Goal: Transaction & Acquisition: Purchase product/service

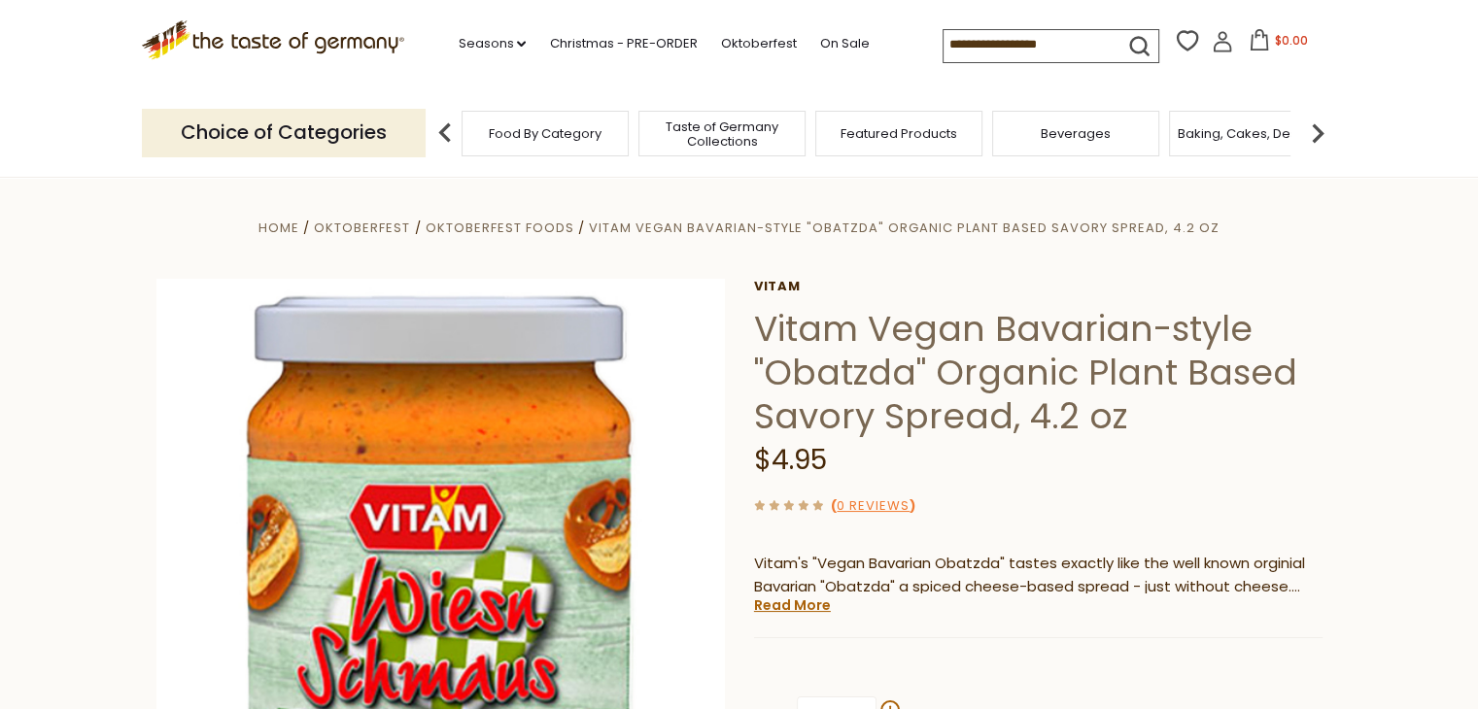
click at [1387, 444] on section "Home Oktoberfest Oktoberfest Foods Vitam Vegan Bavarian-style "Obatzda" Organic…" at bounding box center [739, 609] width 1478 height 864
click at [582, 139] on span "Food By Category" at bounding box center [545, 133] width 113 height 15
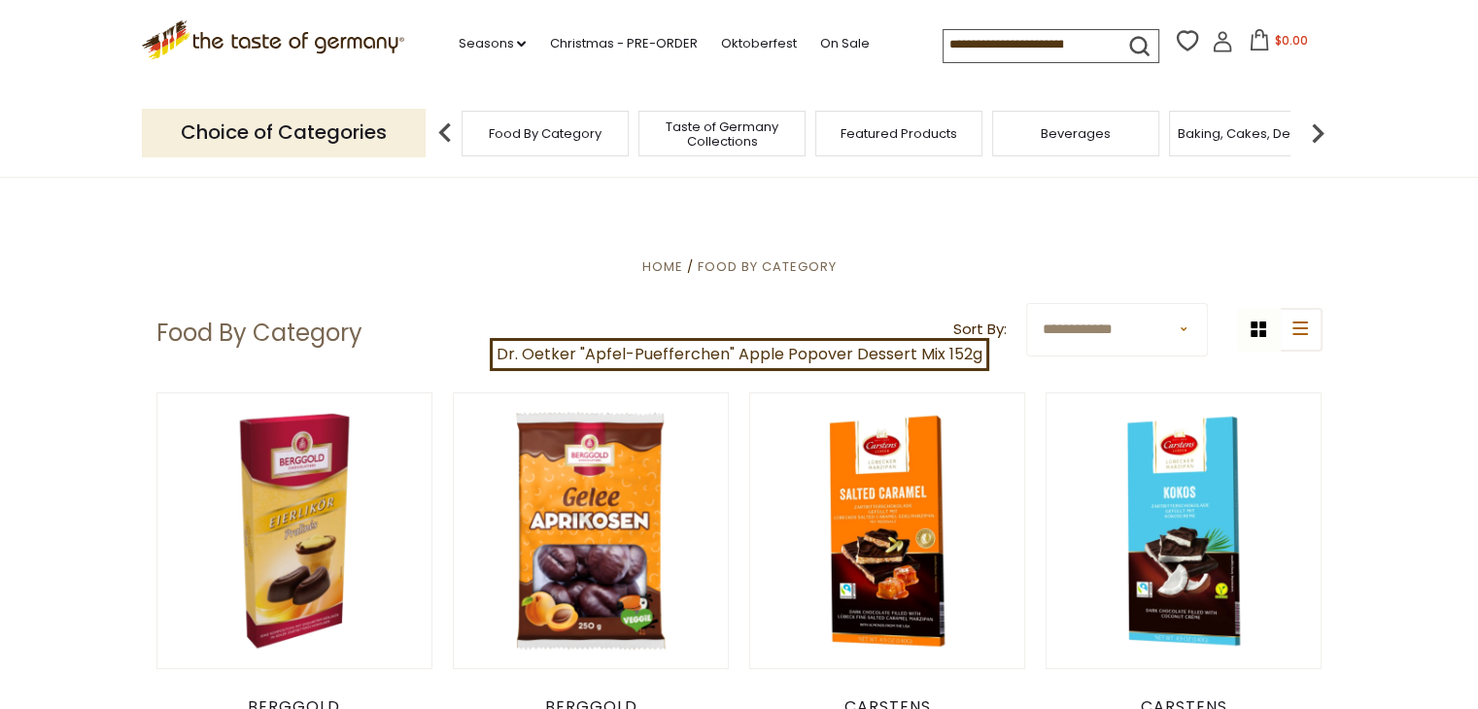
click at [435, 132] on img at bounding box center [445, 133] width 39 height 39
click at [1043, 51] on input at bounding box center [1025, 43] width 164 height 27
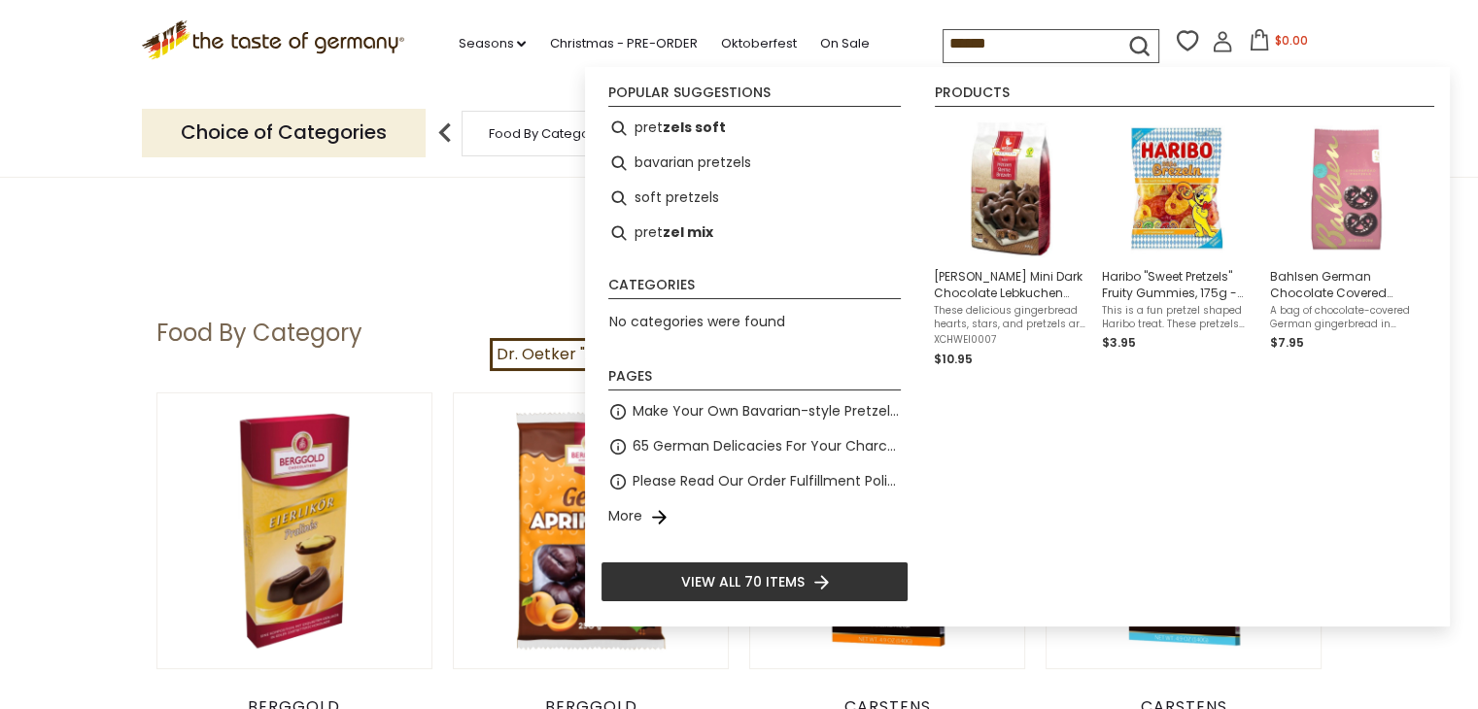
type input "*******"
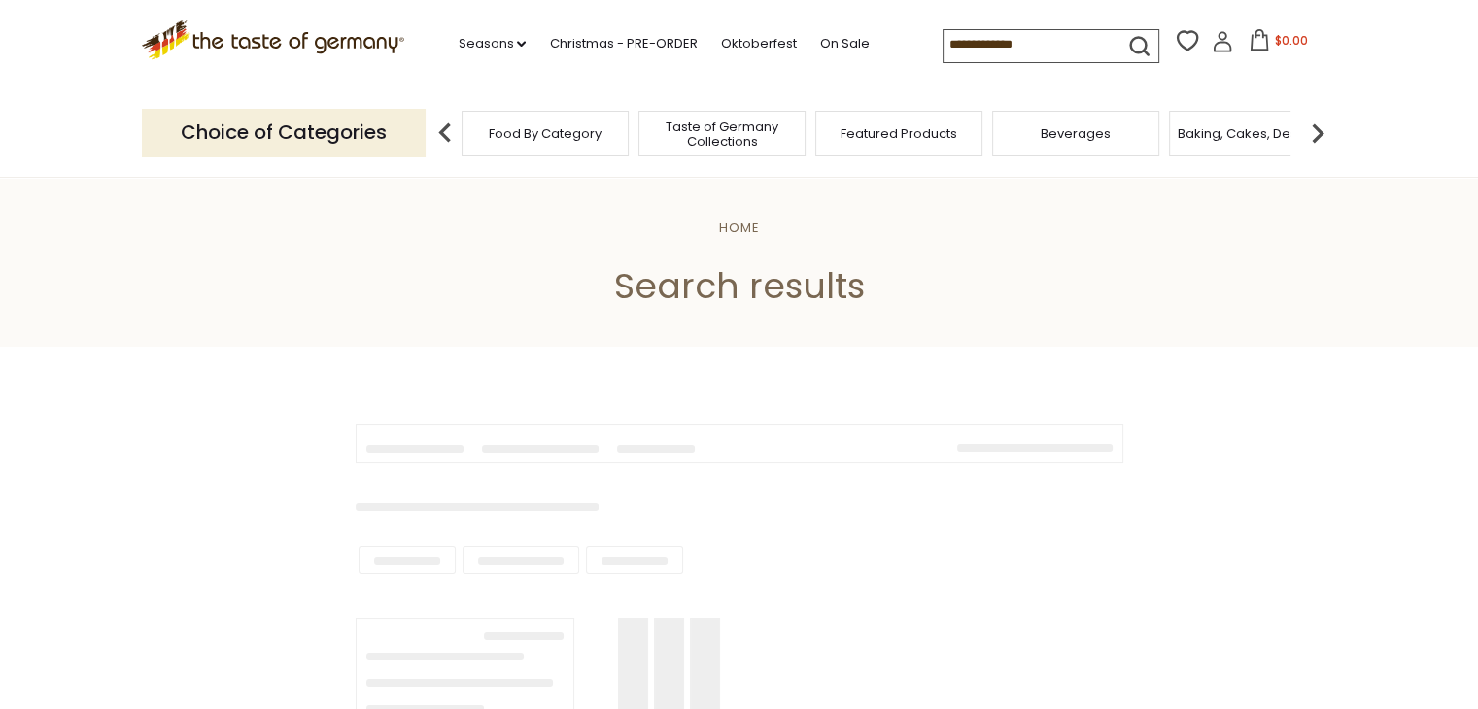
type input "*******"
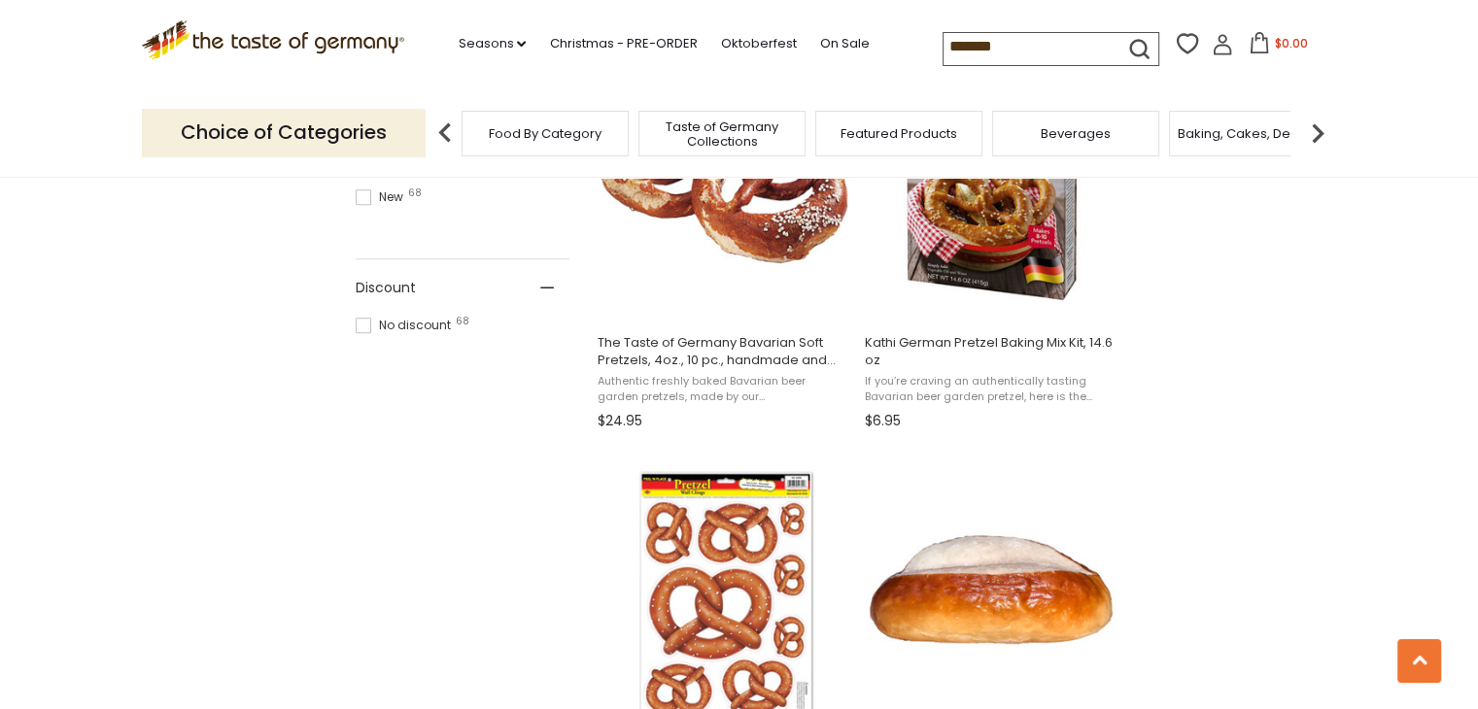
scroll to position [741, 0]
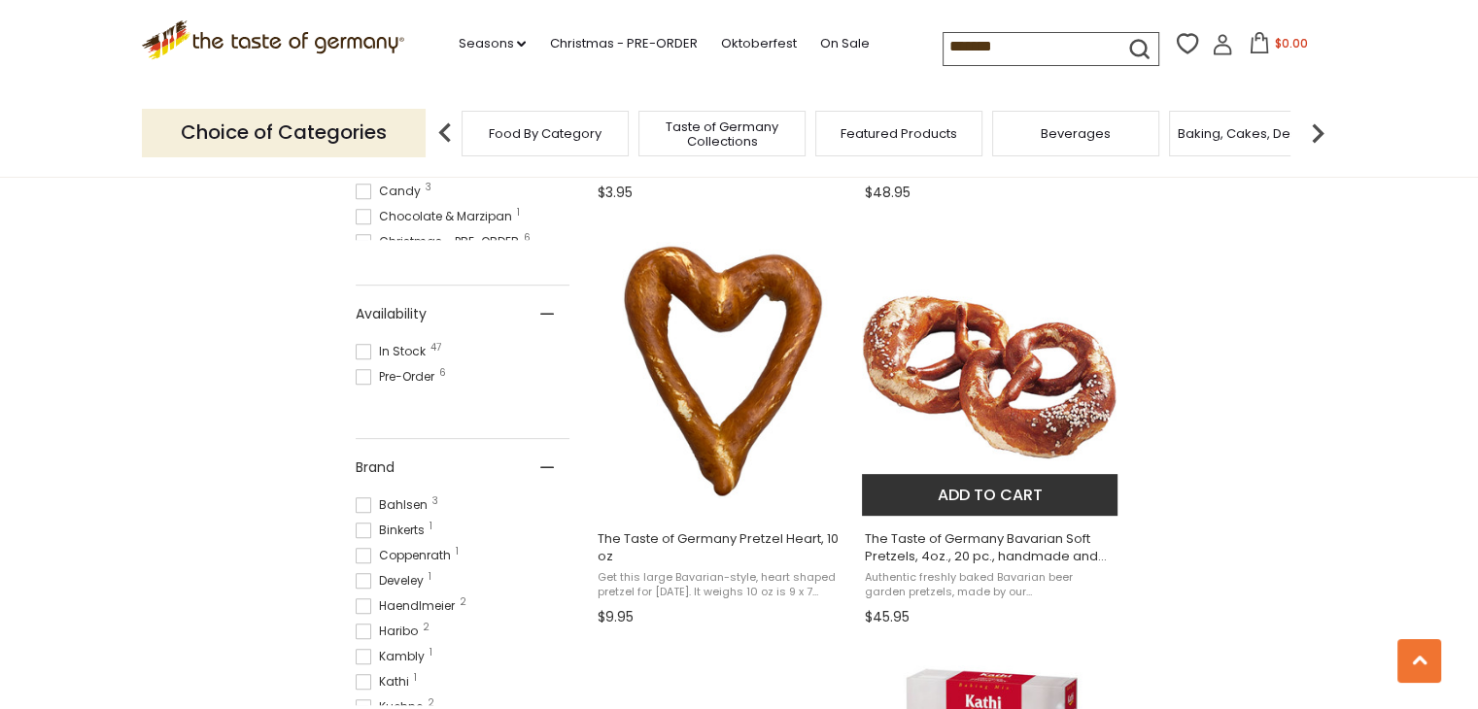
click at [1048, 551] on span "The Taste of Germany Bavarian Soft Pretzels, 4oz., 20 pc., handmade and frozen" at bounding box center [991, 547] width 252 height 35
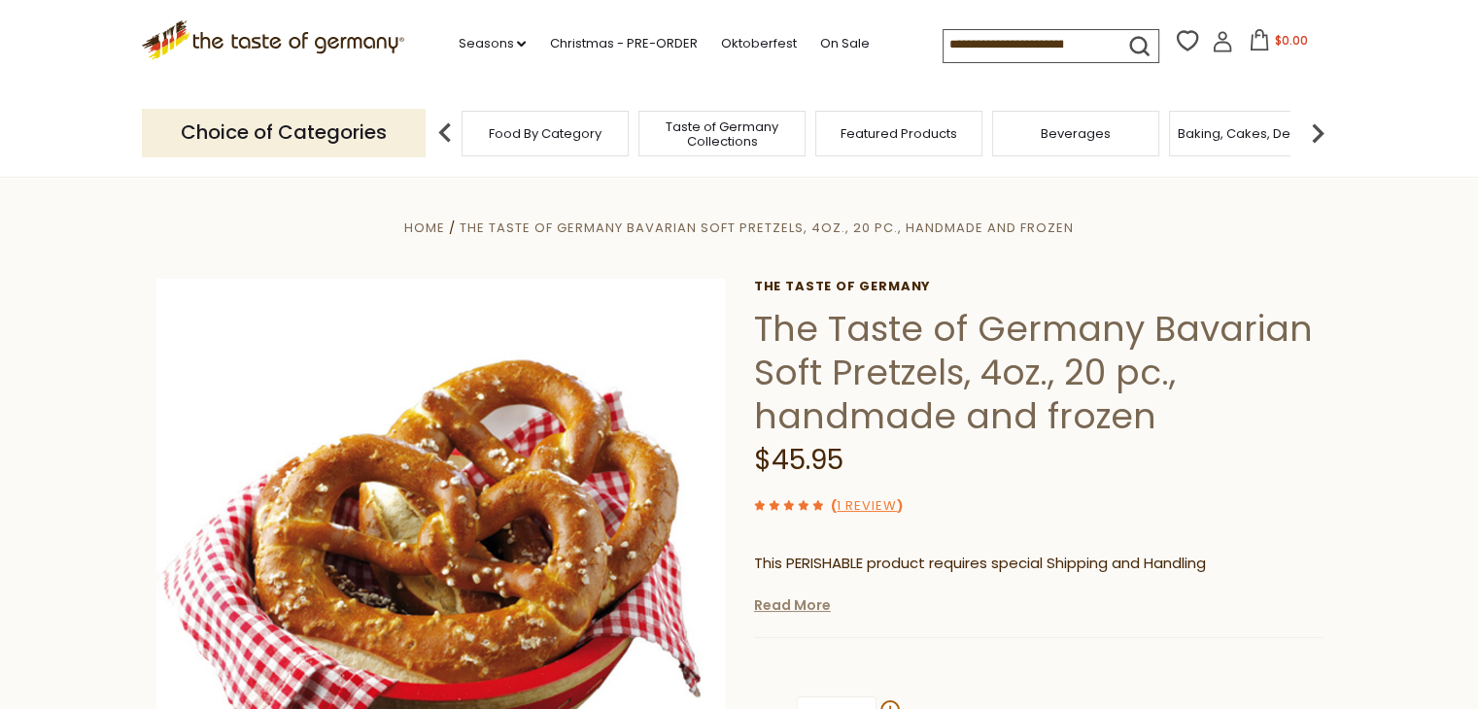
click at [800, 612] on link "Read More" at bounding box center [792, 605] width 77 height 19
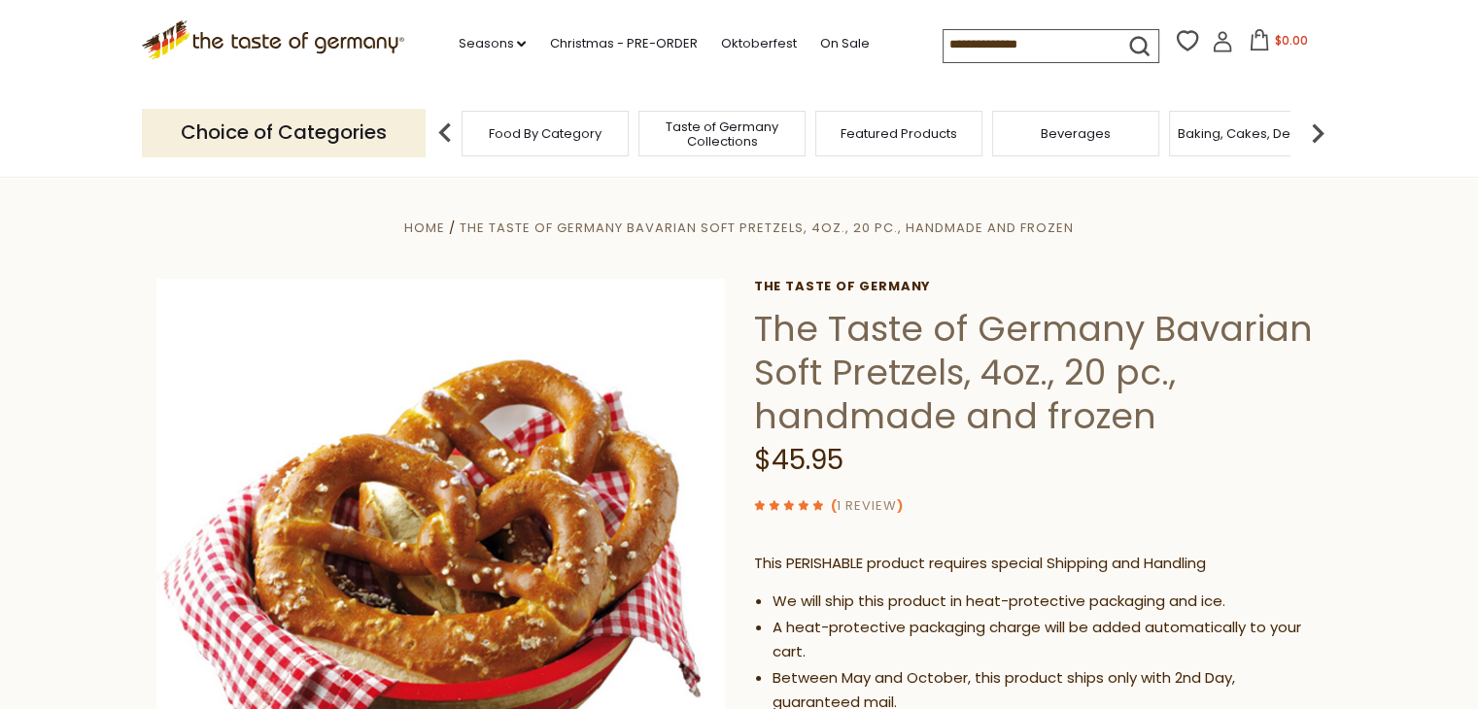
click at [863, 508] on link "1 Review" at bounding box center [866, 506] width 60 height 20
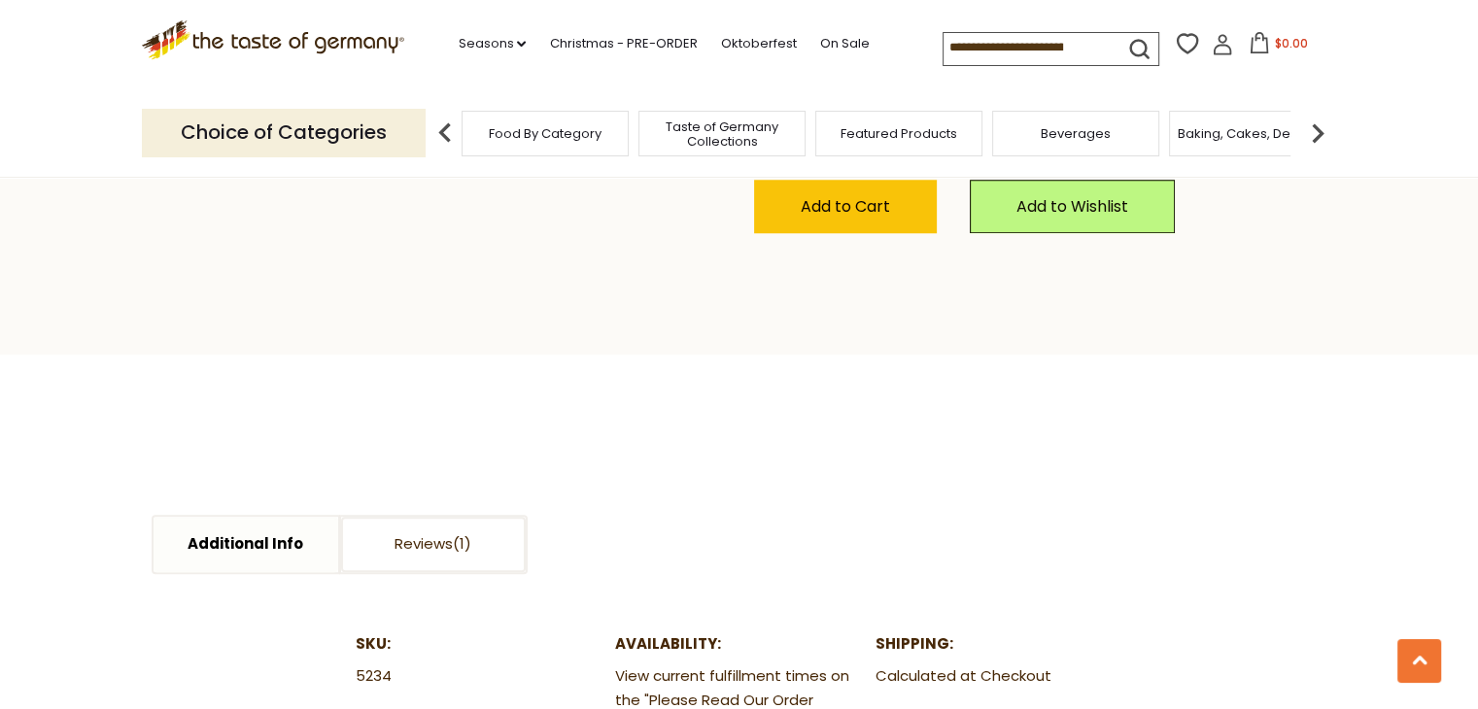
scroll to position [1860, 0]
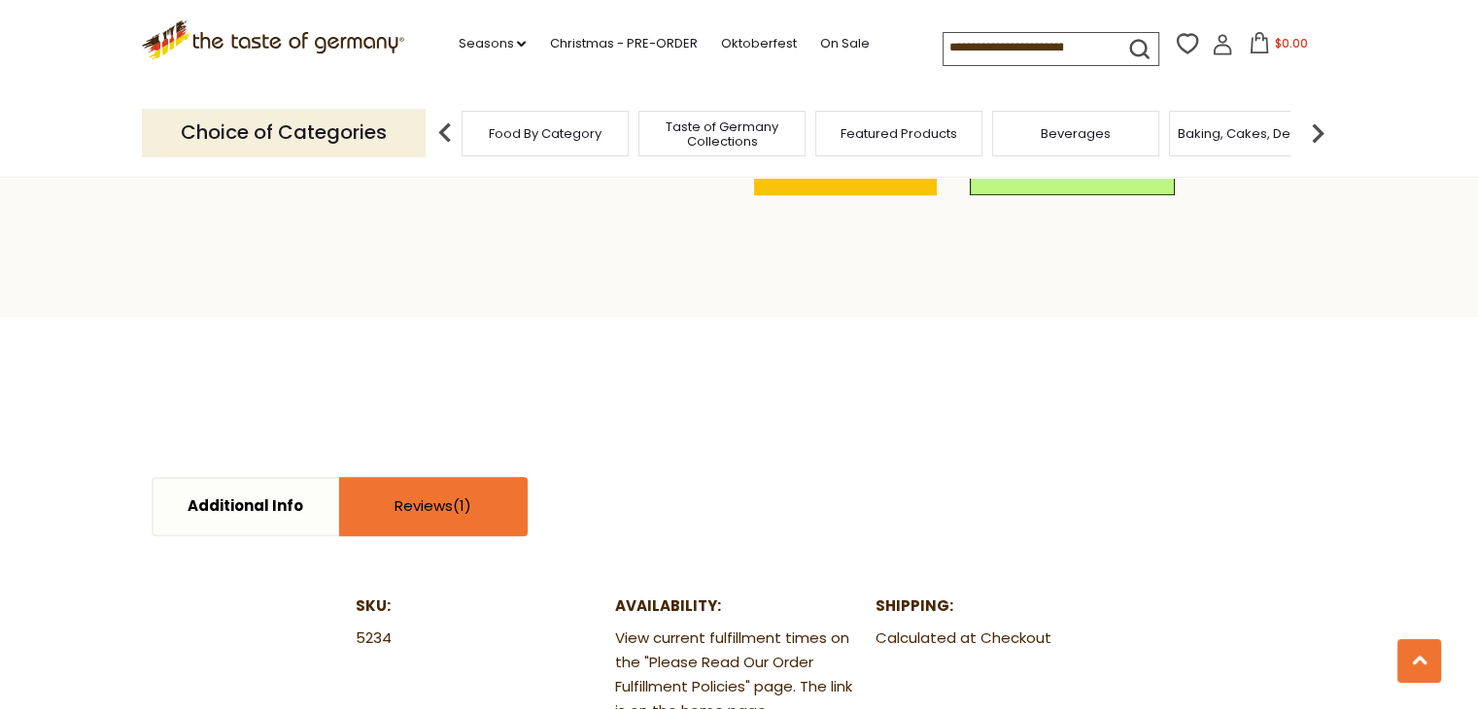
click at [420, 534] on link "Reviews" at bounding box center [433, 506] width 185 height 55
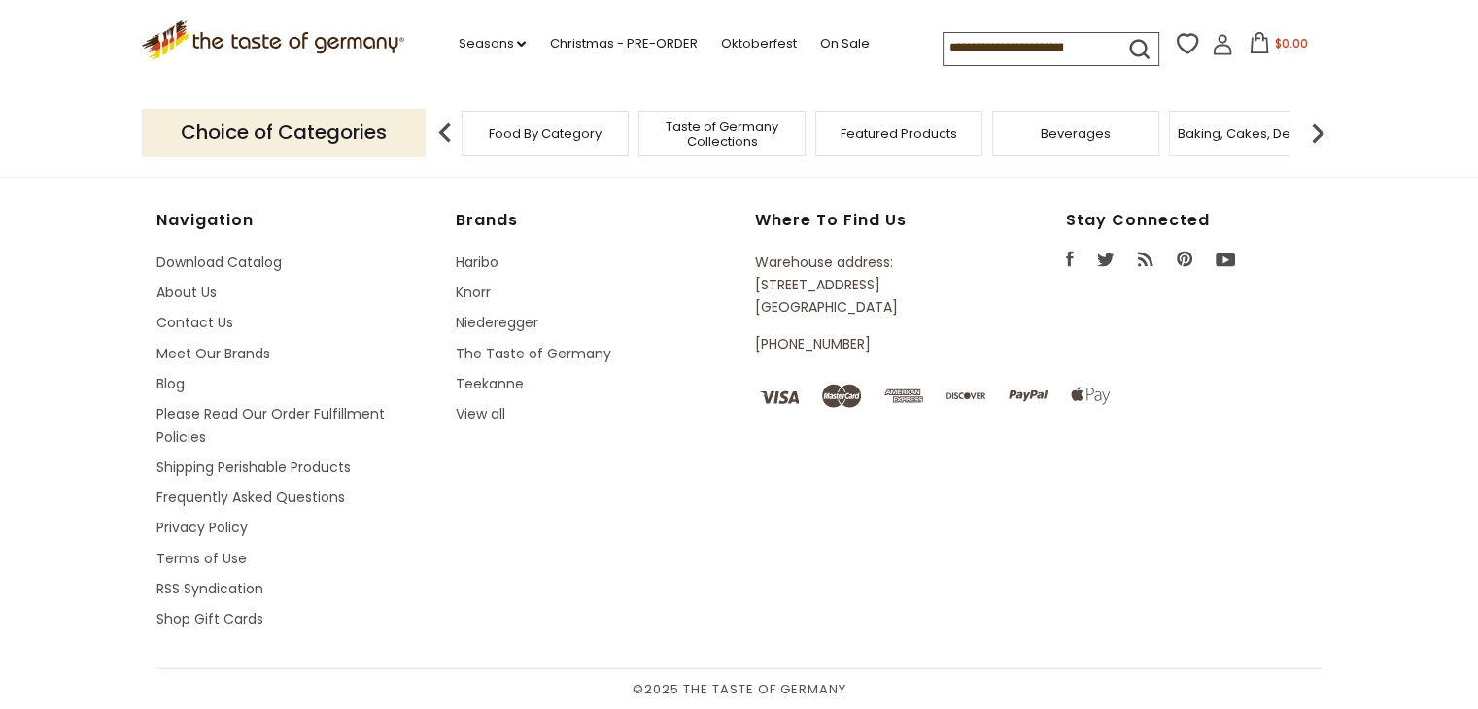
scroll to position [0, 0]
